Goal: Information Seeking & Learning: Find specific fact

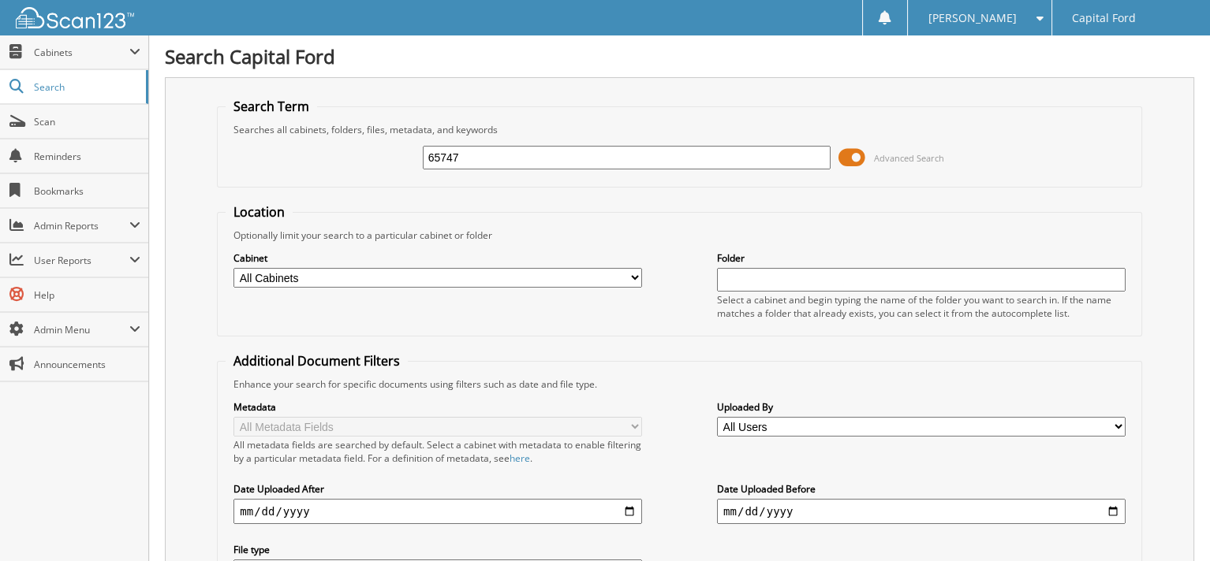
type input "65747"
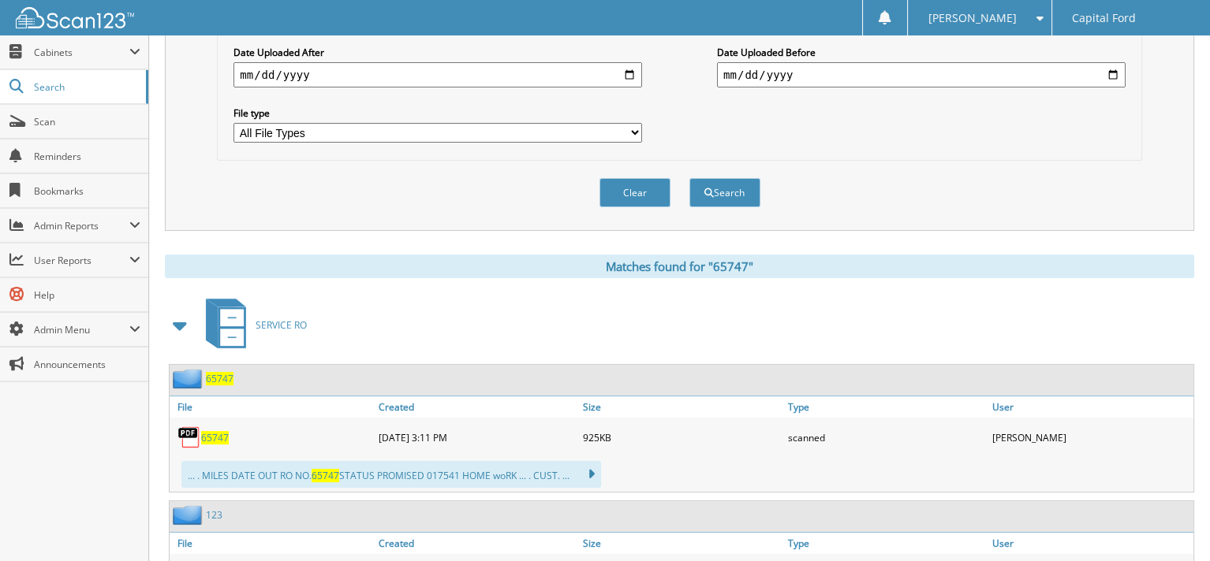
scroll to position [473, 0]
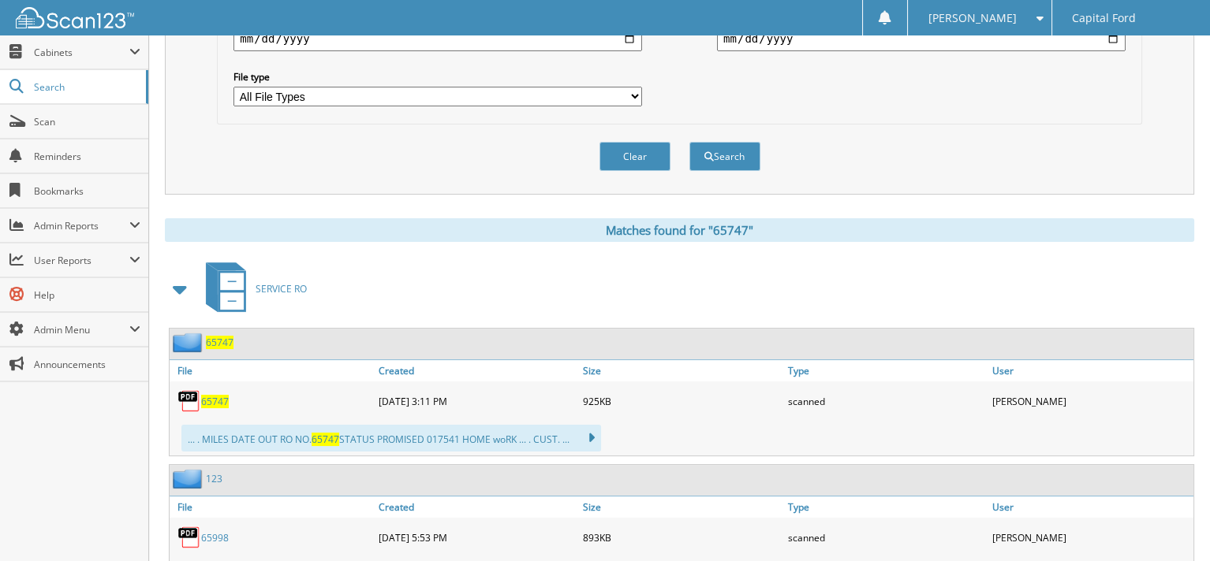
click at [203, 395] on span "65747" at bounding box center [215, 401] width 28 height 13
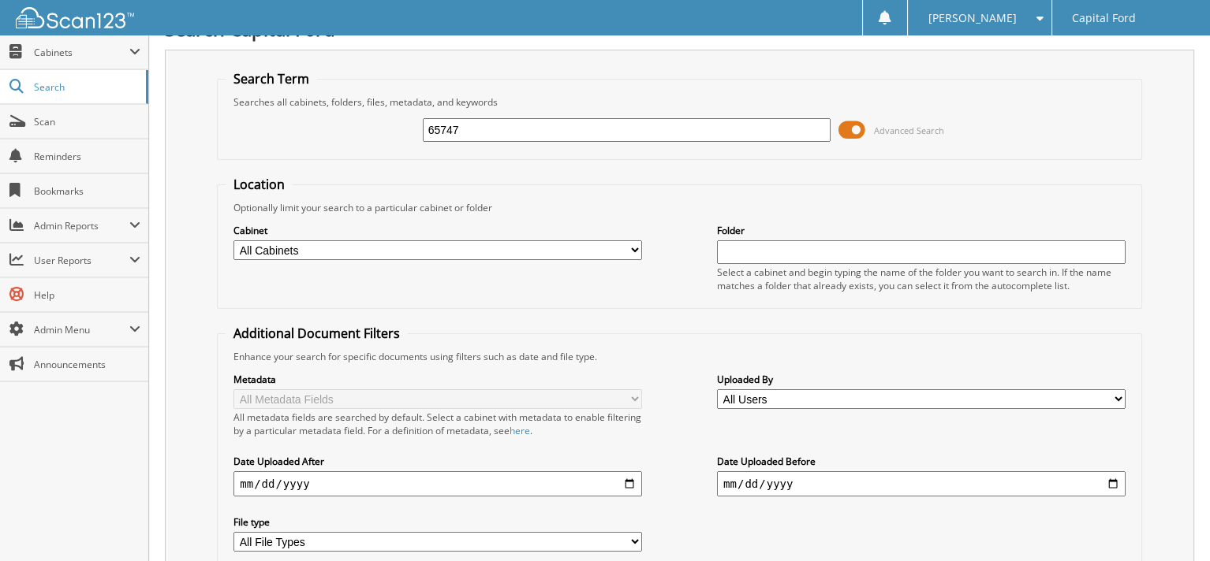
scroll to position [0, 0]
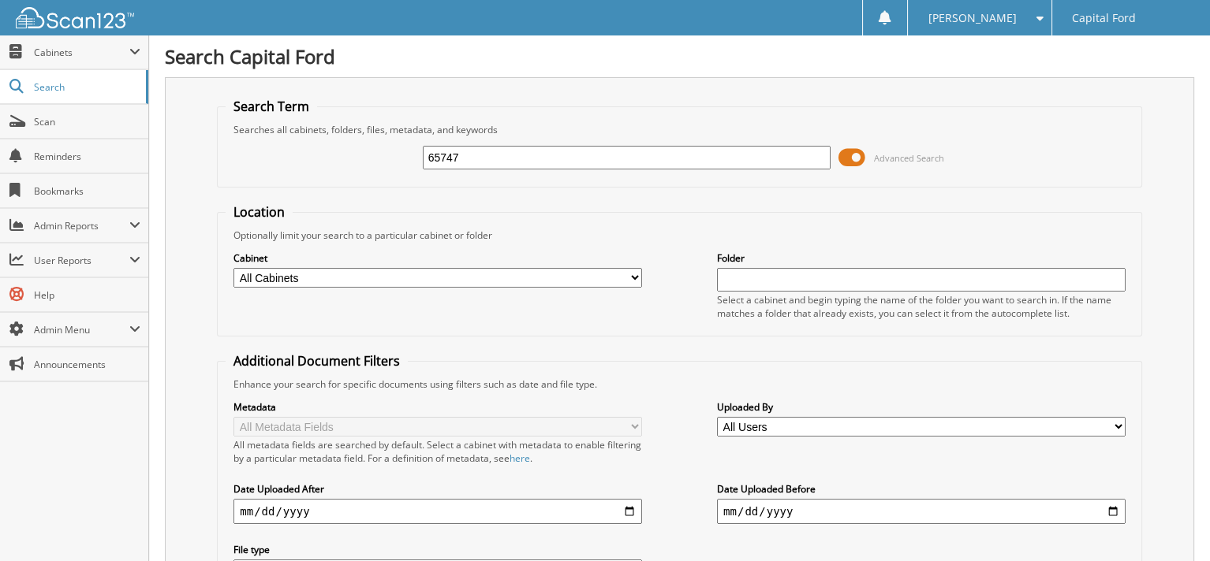
click at [511, 159] on input "65747" at bounding box center [627, 158] width 408 height 24
type input "71414"
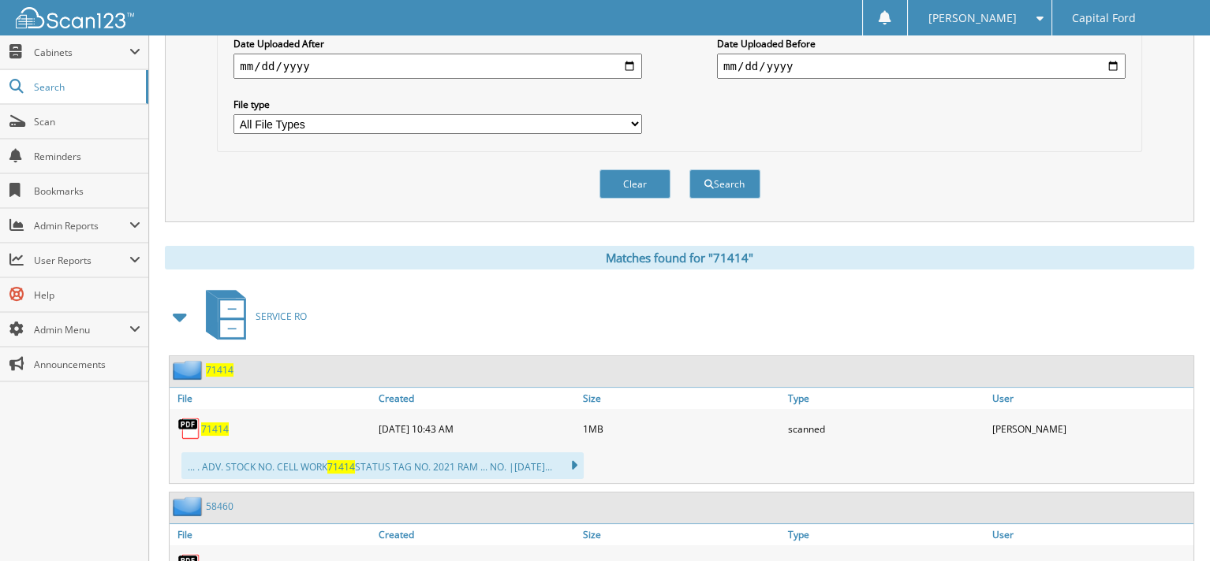
scroll to position [473, 0]
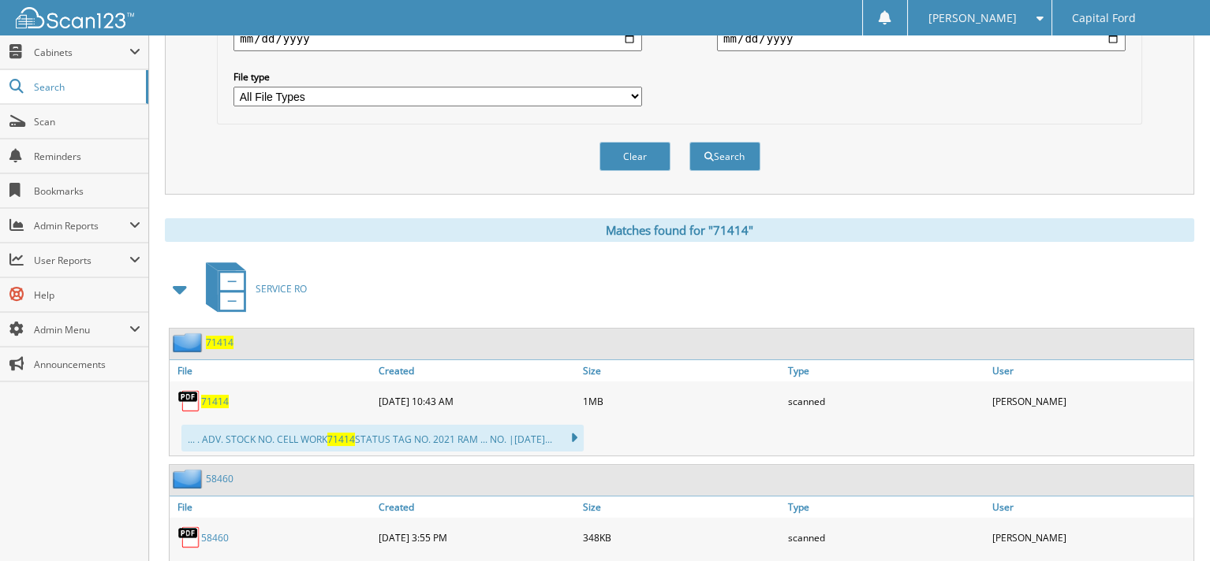
click at [190, 390] on img at bounding box center [189, 402] width 24 height 24
click at [217, 395] on span "71414" at bounding box center [215, 401] width 28 height 13
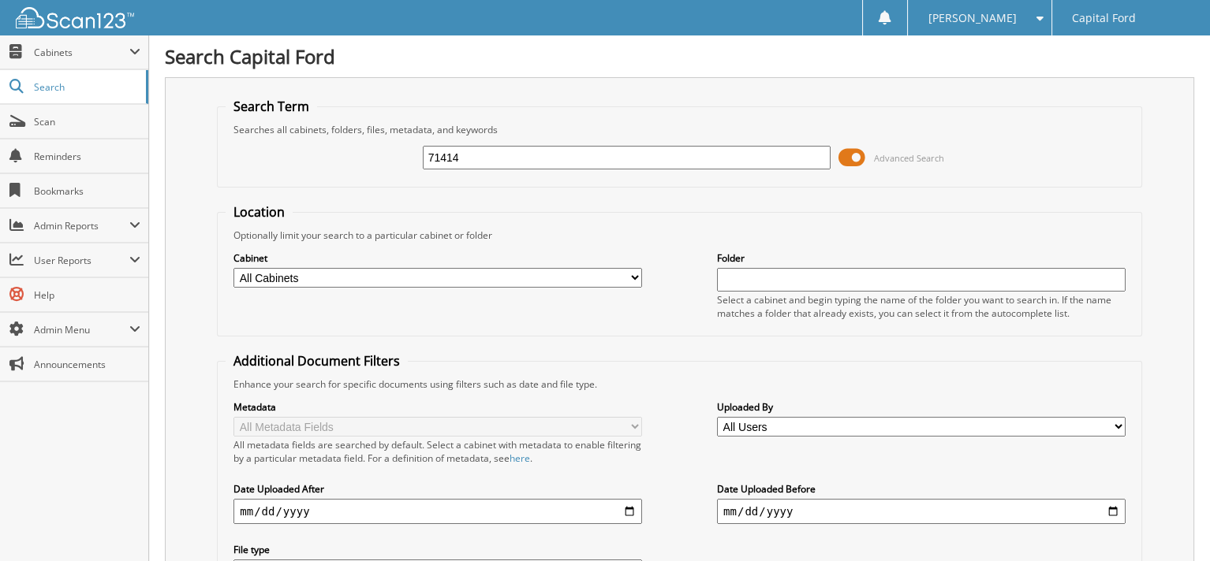
click at [504, 154] on input "71414" at bounding box center [627, 158] width 408 height 24
type input "71605"
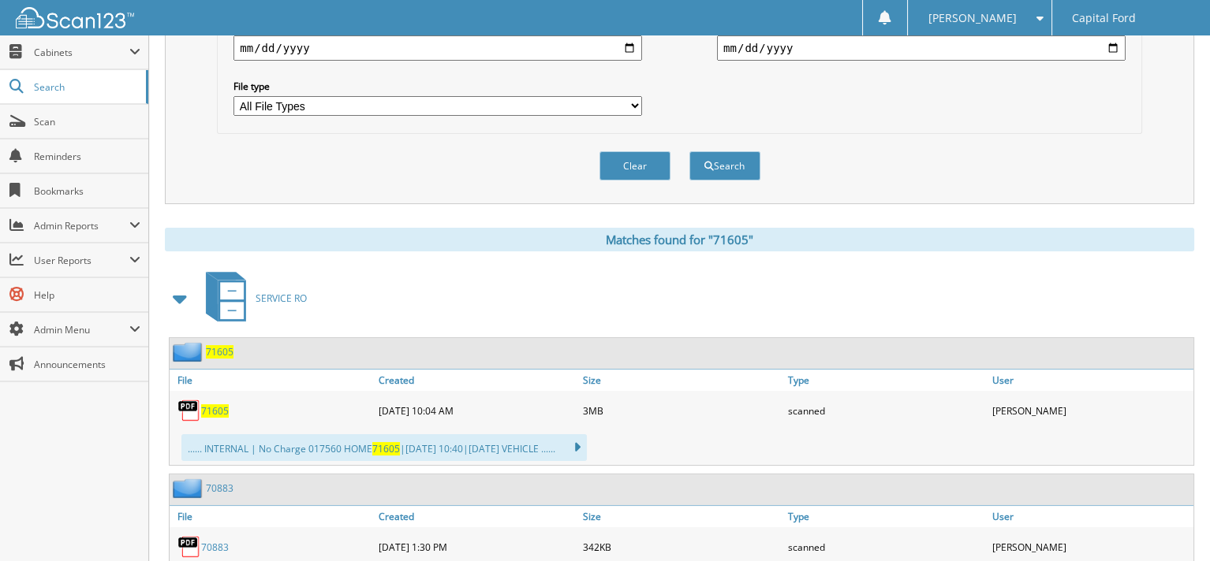
scroll to position [552, 0]
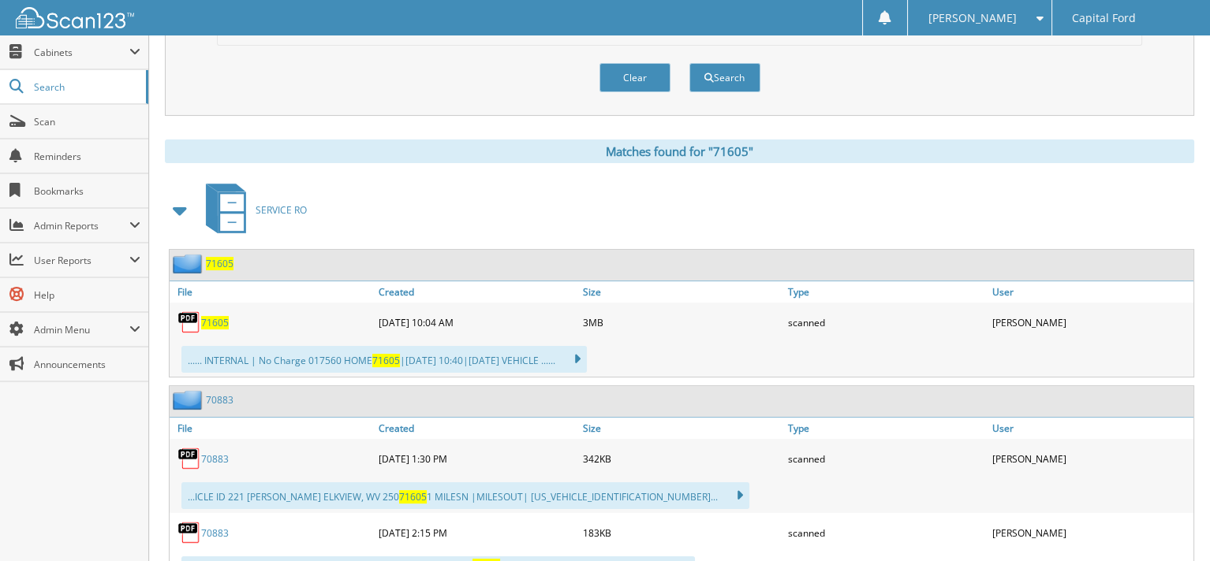
click at [183, 311] on img at bounding box center [189, 323] width 24 height 24
click at [210, 316] on span "71605" at bounding box center [215, 322] width 28 height 13
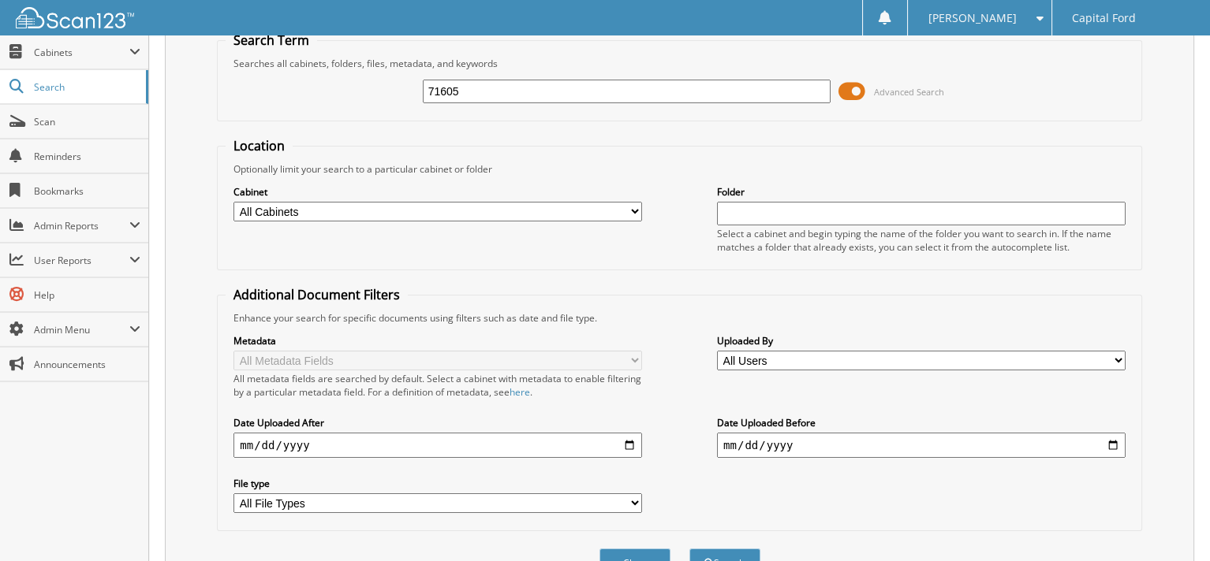
scroll to position [0, 0]
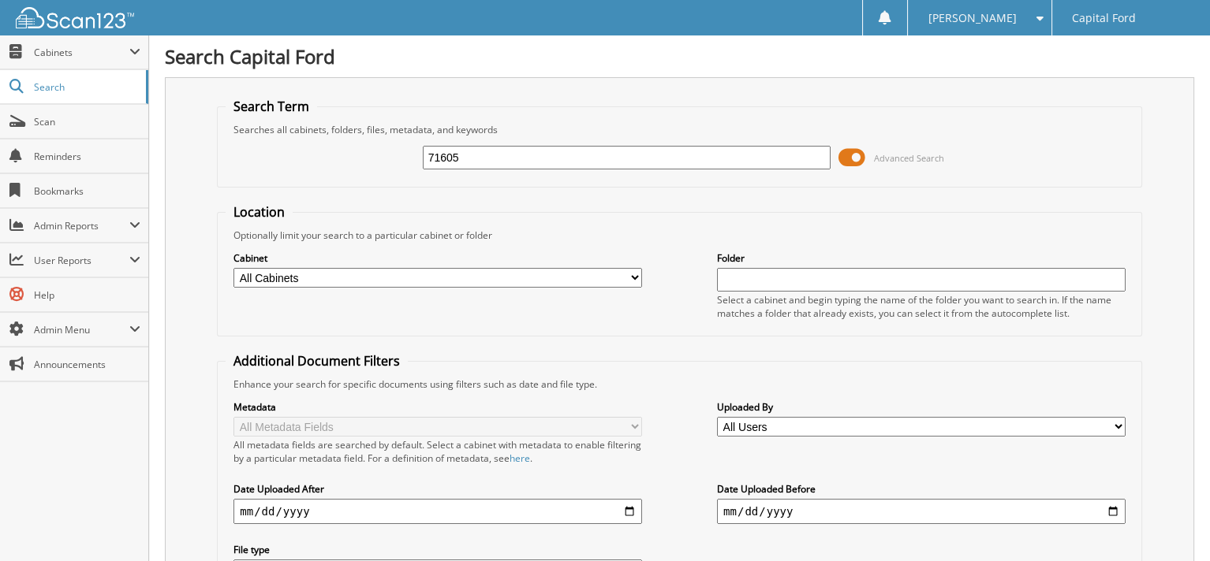
click at [489, 159] on input "71605" at bounding box center [627, 158] width 408 height 24
type input "71651"
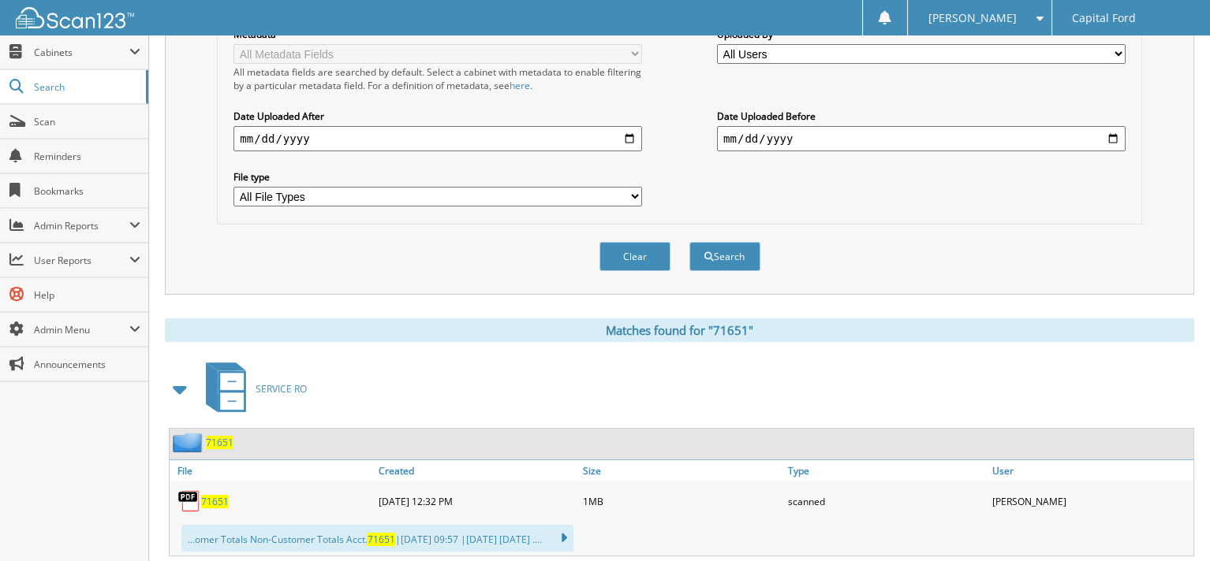
scroll to position [473, 0]
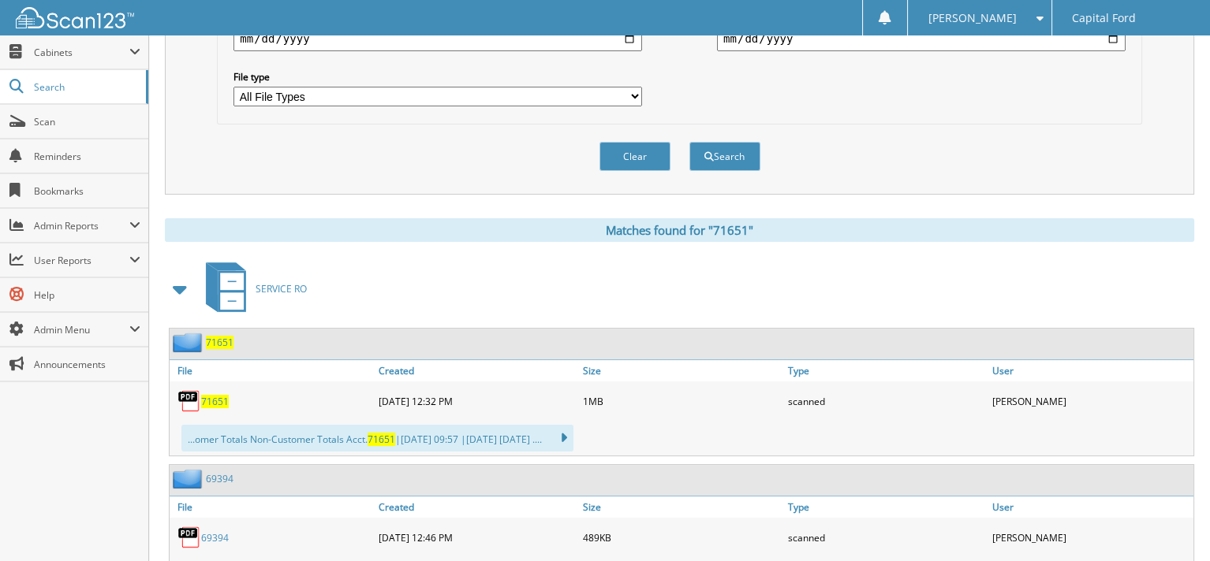
click at [207, 395] on span "71651" at bounding box center [215, 401] width 28 height 13
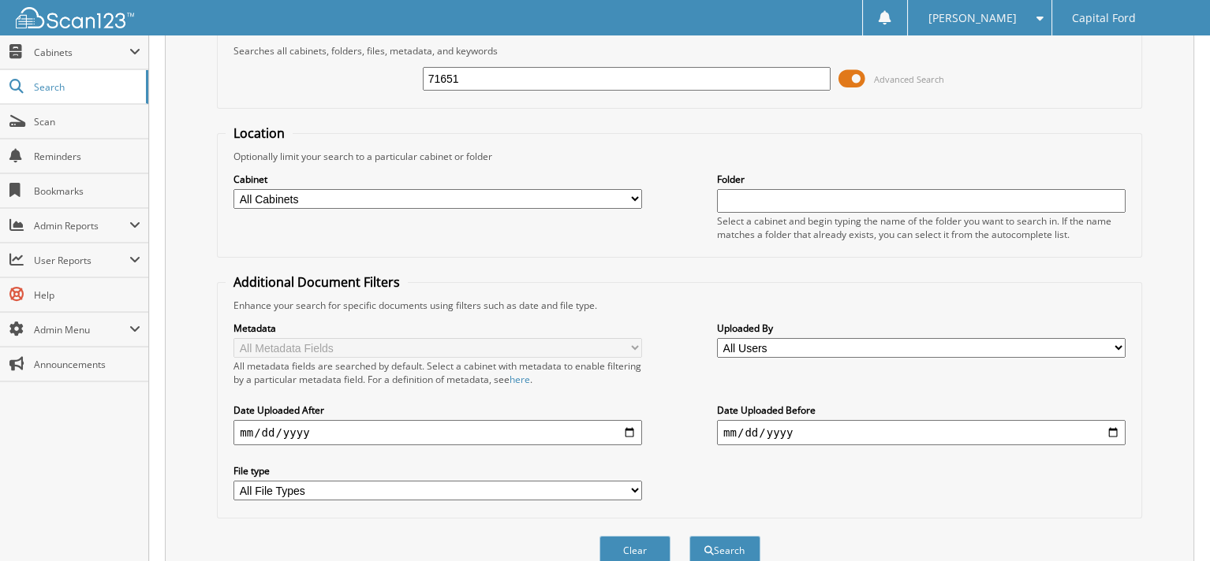
scroll to position [0, 0]
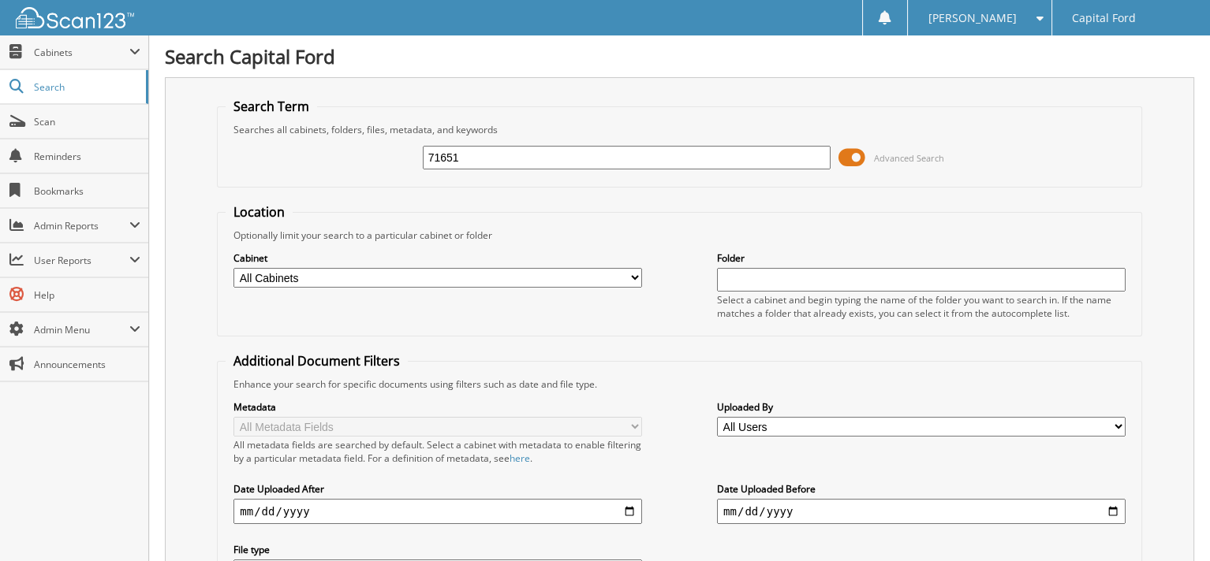
click at [475, 153] on input "71651" at bounding box center [627, 158] width 408 height 24
type input "96022982"
click at [495, 159] on input "96022982" at bounding box center [627, 158] width 408 height 24
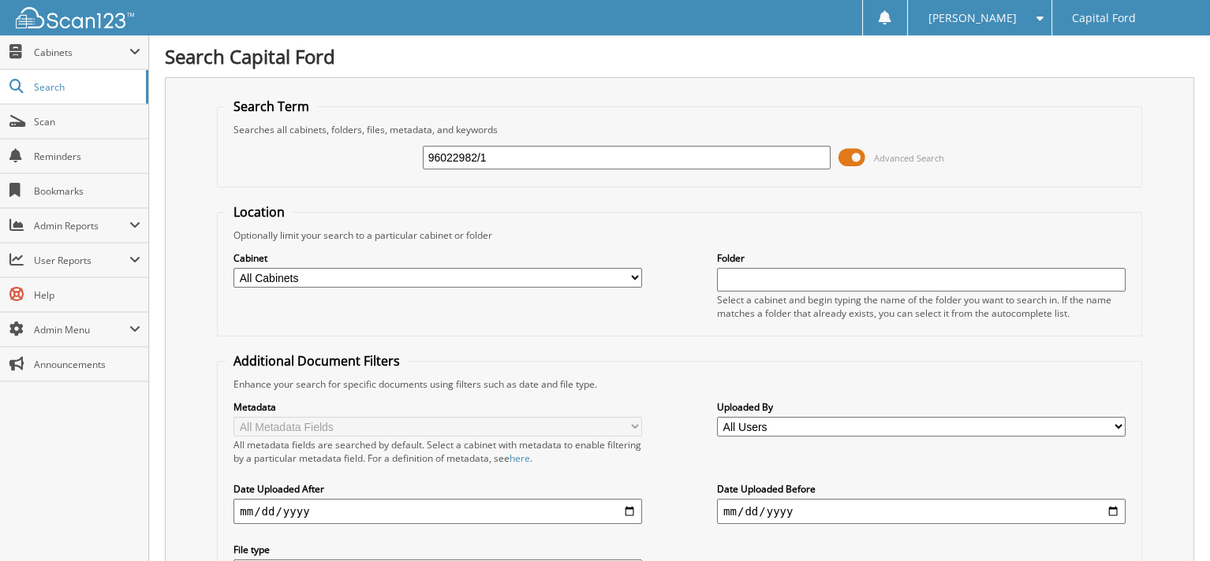
type input "96022982/1"
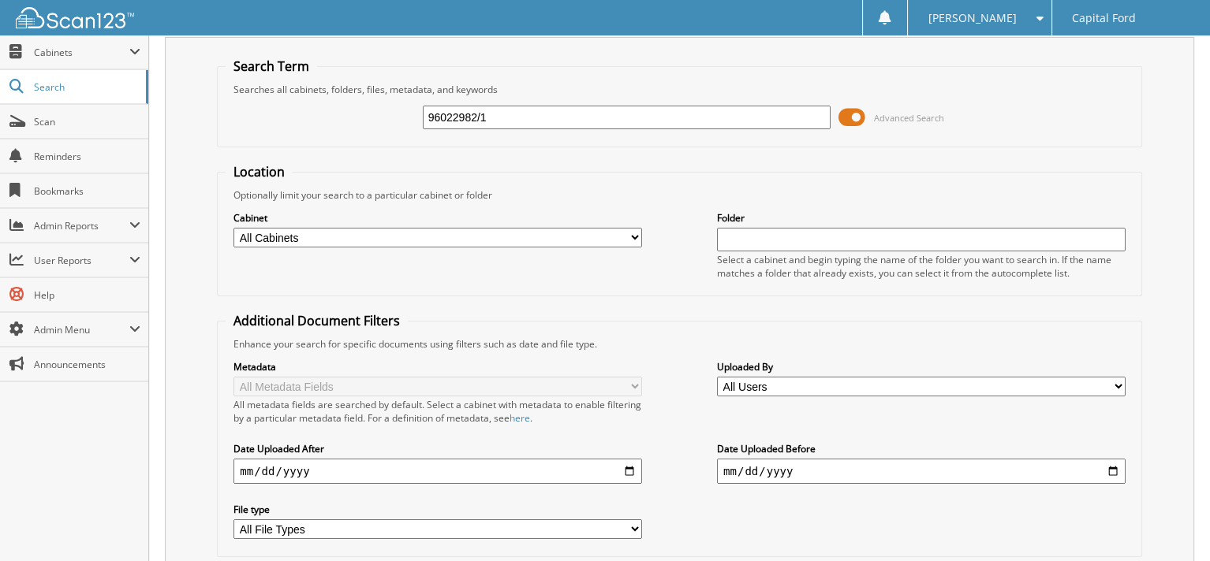
scroll to position [39, 0]
